Goal: Find contact information: Find contact information

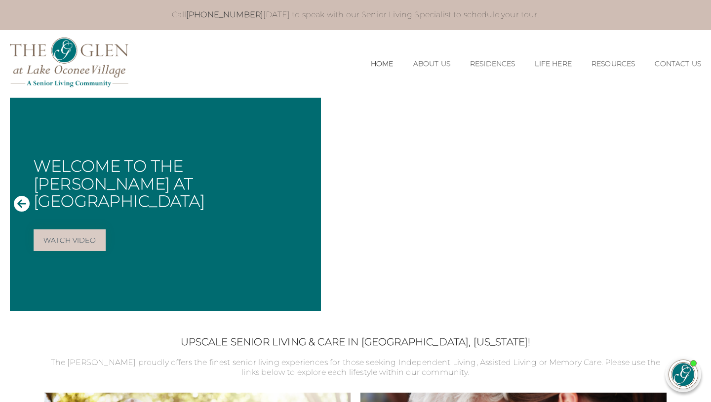
click at [584, 32] on div "MENU CLOSE Home About Us Our Team Risk Free Guarantee Residences Independent Li…" at bounding box center [355, 64] width 691 height 68
click at [481, 84] on li "Independent Living" at bounding box center [492, 91] width 88 height 24
click at [481, 95] on link "Independent Living" at bounding box center [493, 90] width 74 height 9
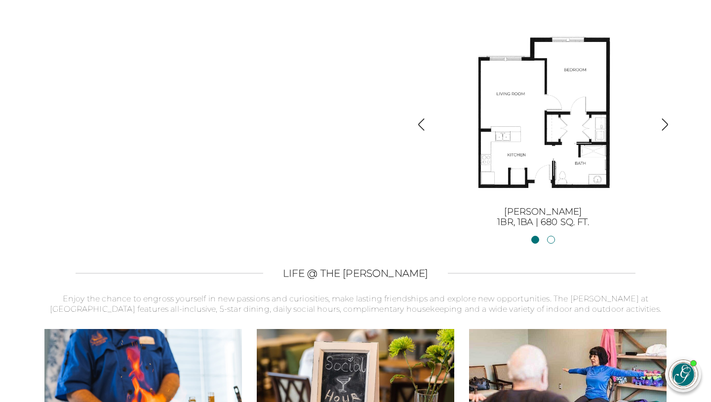
scroll to position [1126, 0]
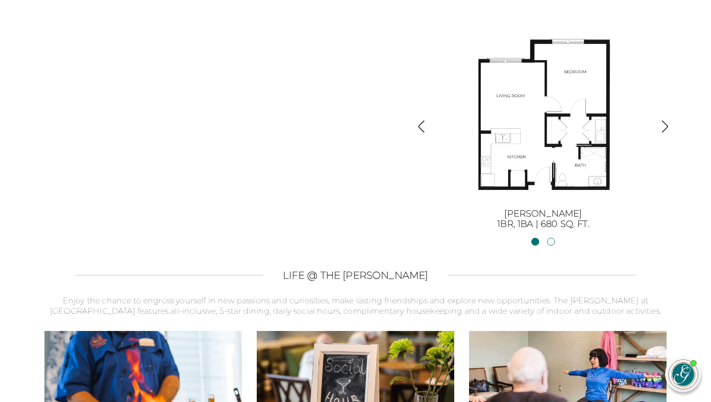
click at [662, 126] on img "button" at bounding box center [664, 126] width 13 height 13
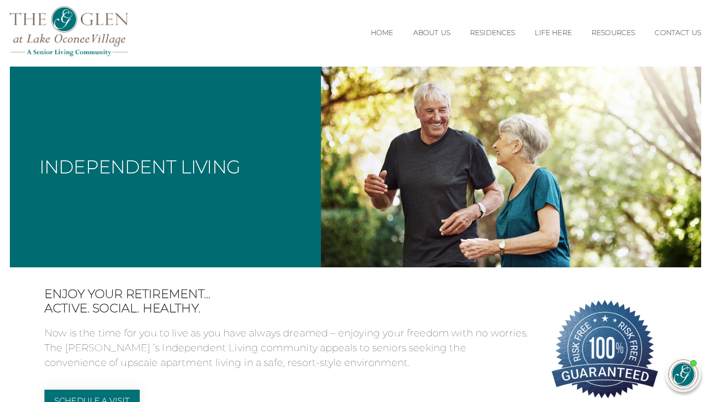
scroll to position [0, 0]
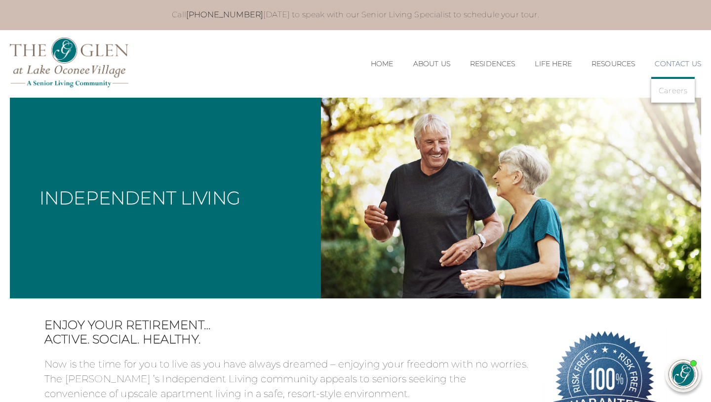
click at [671, 62] on link "Contact Us" at bounding box center [678, 64] width 46 height 8
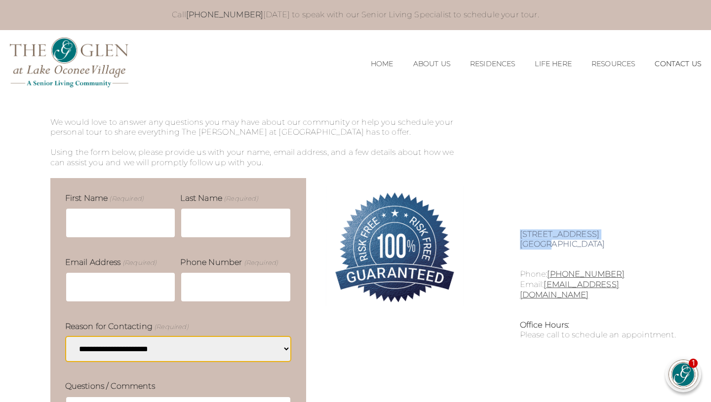
drag, startPoint x: 519, startPoint y: 236, endPoint x: 550, endPoint y: 240, distance: 31.9
click at [550, 240] on div "**********" at bounding box center [355, 337] width 657 height 478
